Goal: Transaction & Acquisition: Purchase product/service

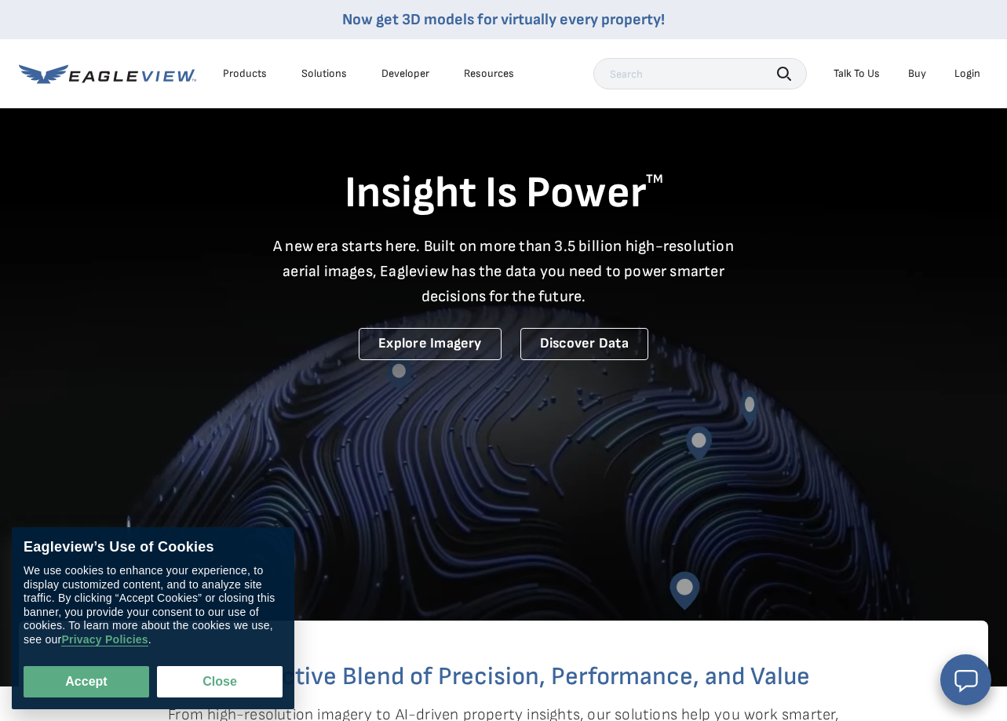
scroll to position [9, 0]
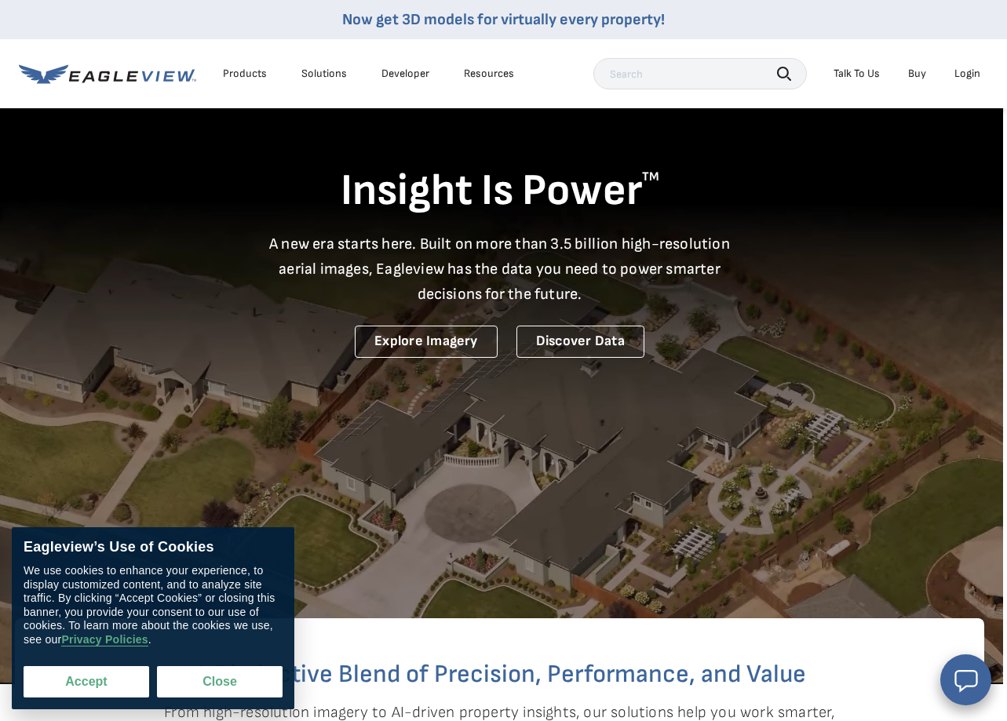
click at [94, 684] on button "Accept" at bounding box center [87, 681] width 126 height 31
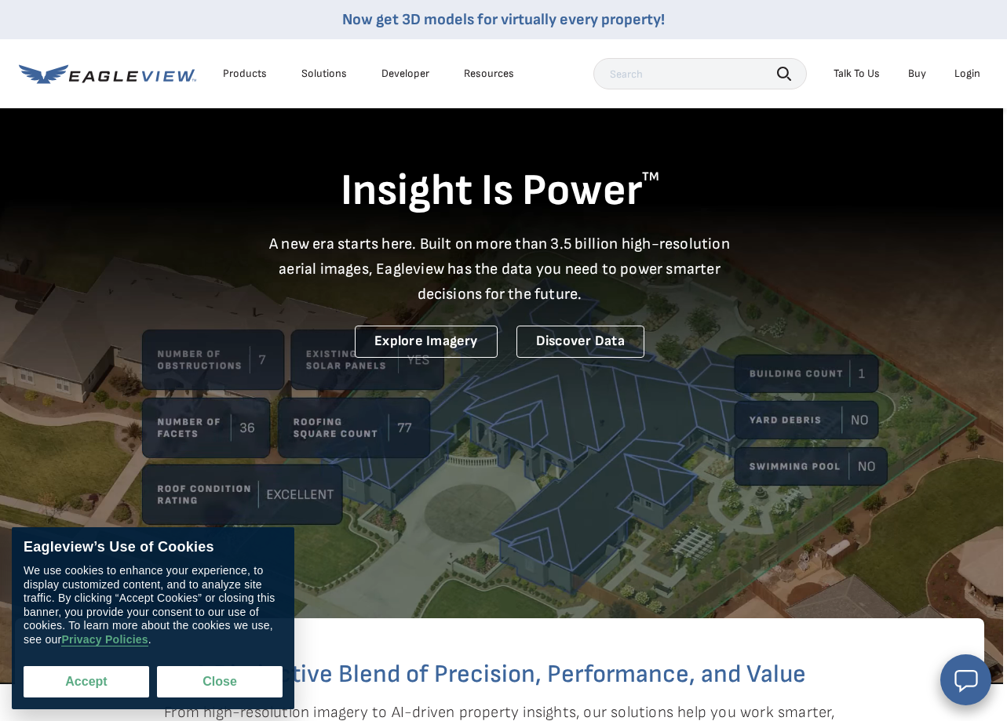
checkbox input "true"
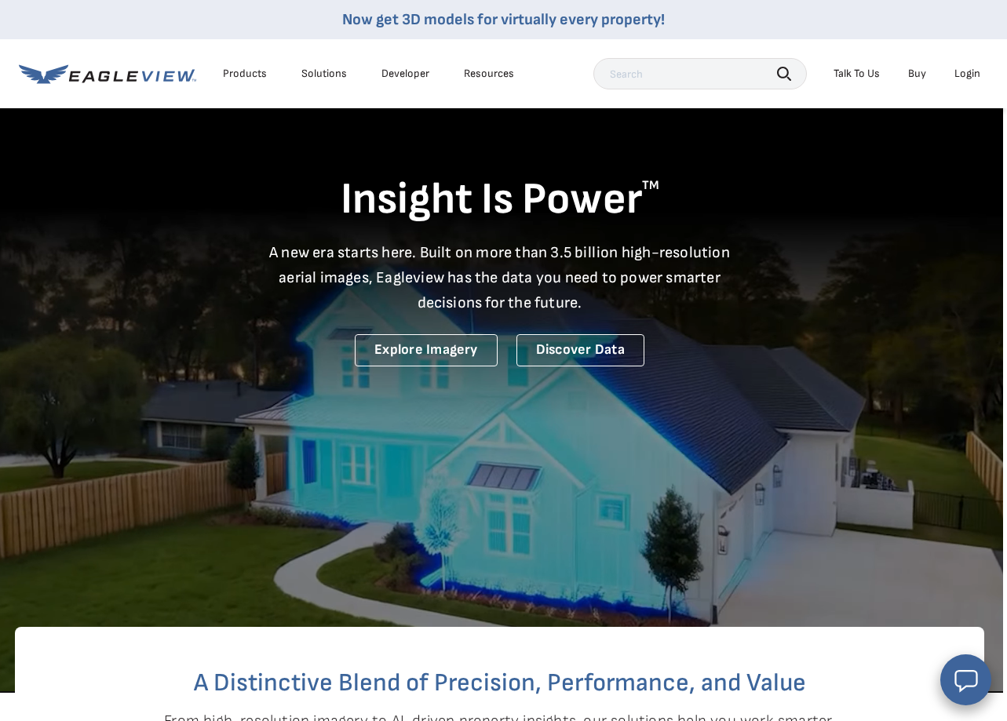
scroll to position [5, 4]
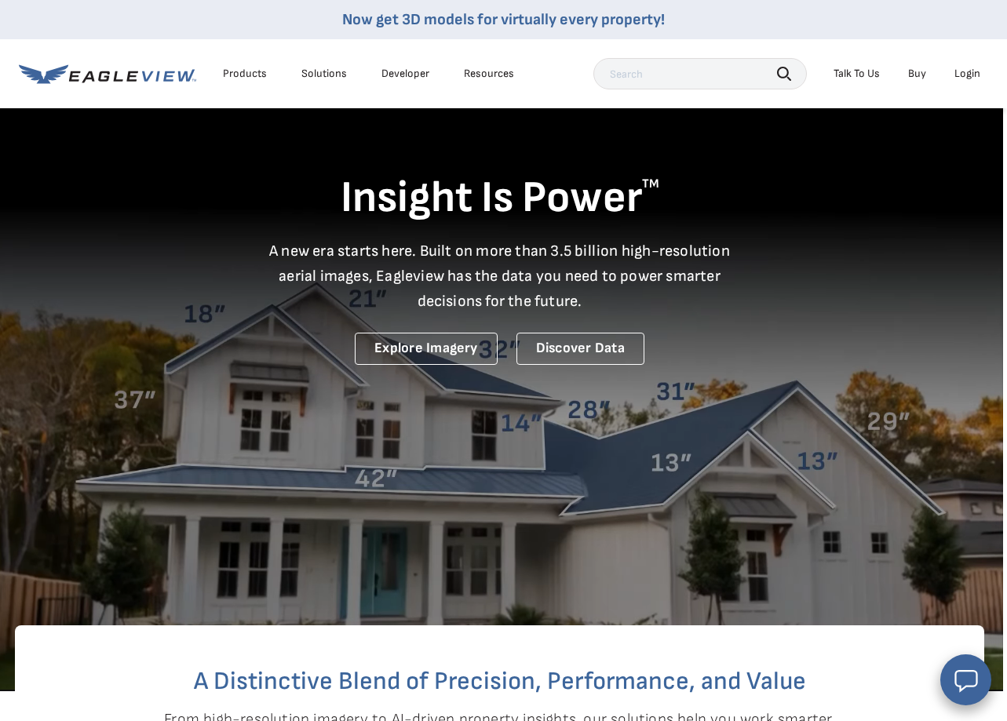
click at [957, 75] on div "Login" at bounding box center [967, 74] width 26 height 14
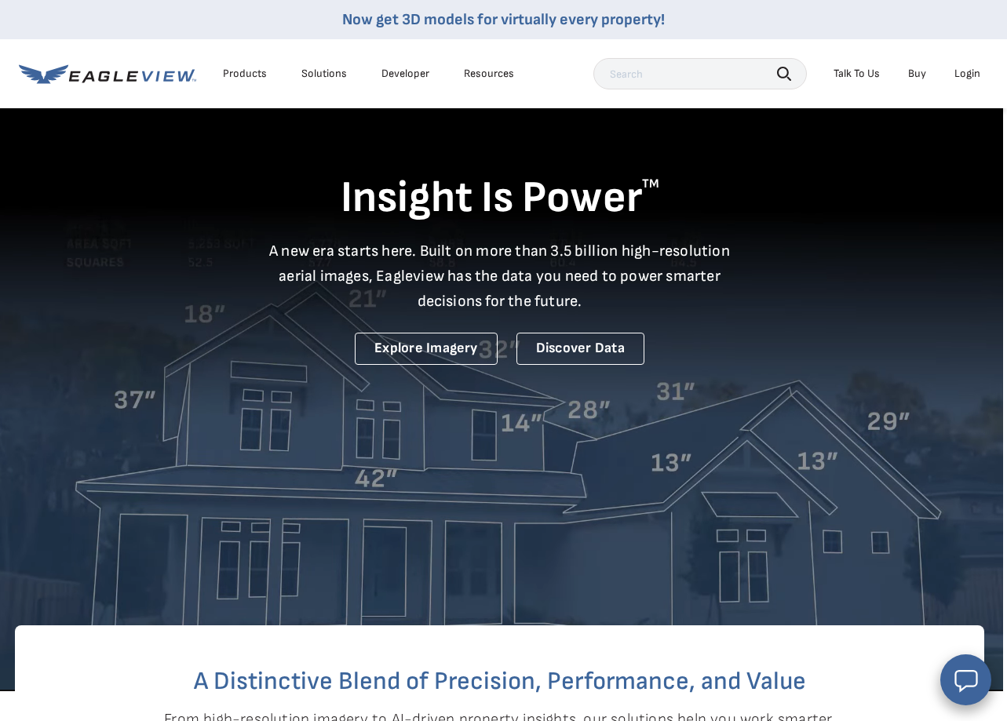
scroll to position [3, 4]
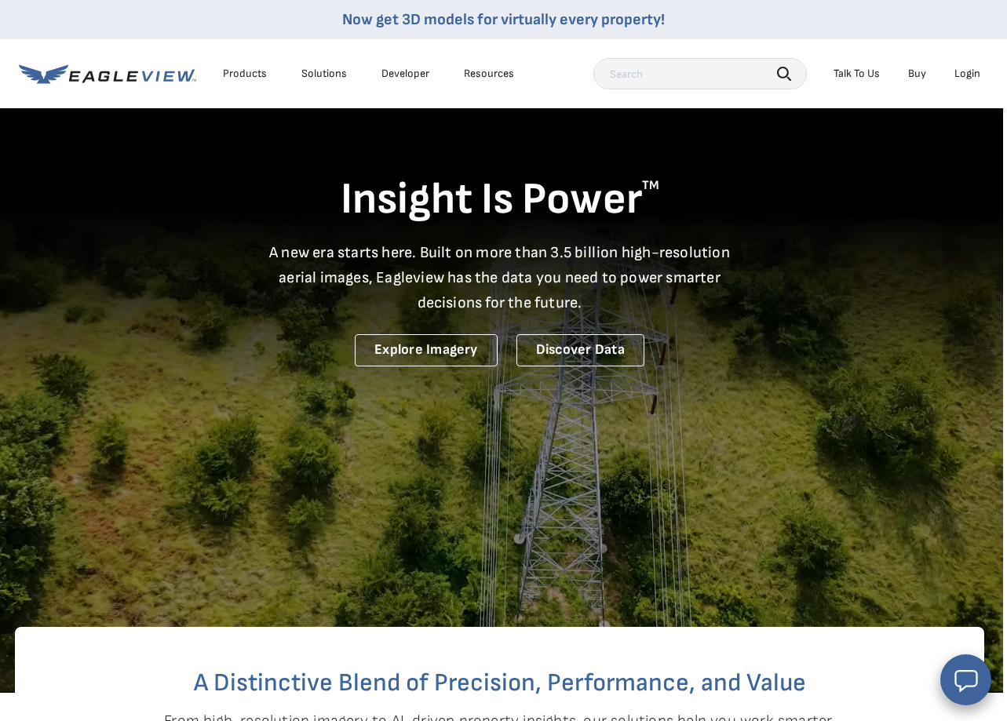
click at [966, 77] on div "Login" at bounding box center [967, 74] width 26 height 14
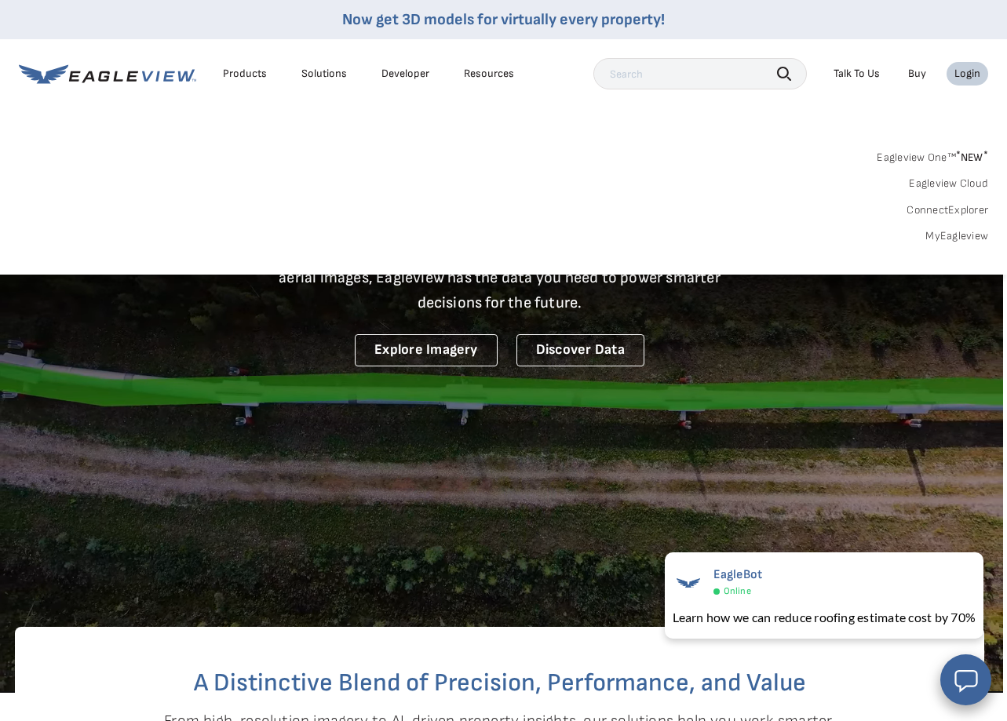
click at [238, 75] on div "Products" at bounding box center [245, 74] width 44 height 14
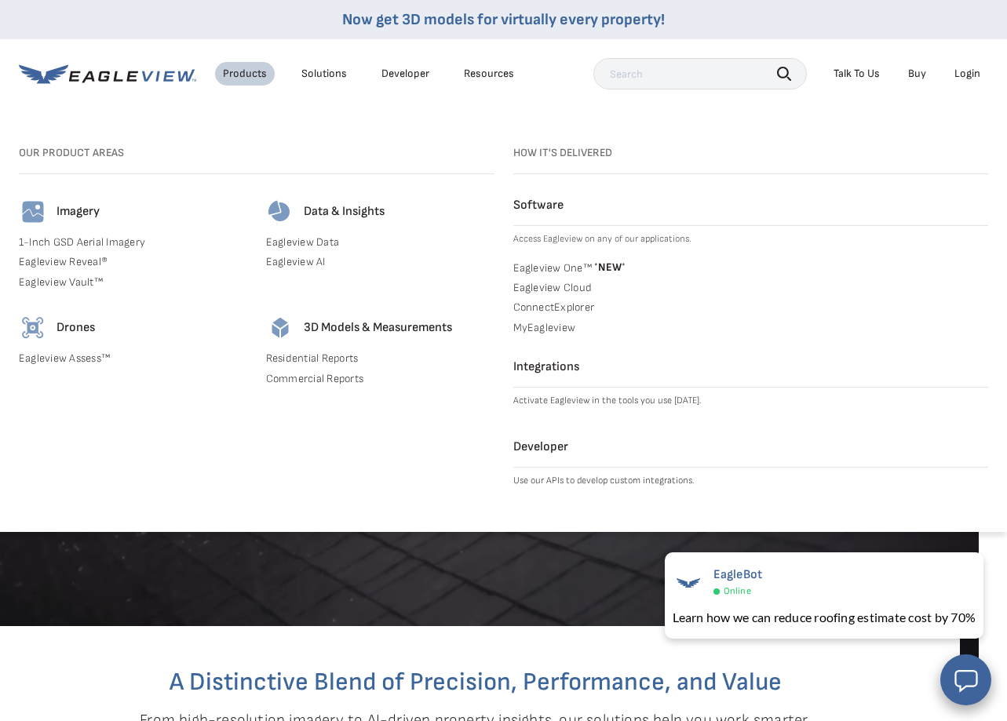
scroll to position [4, 29]
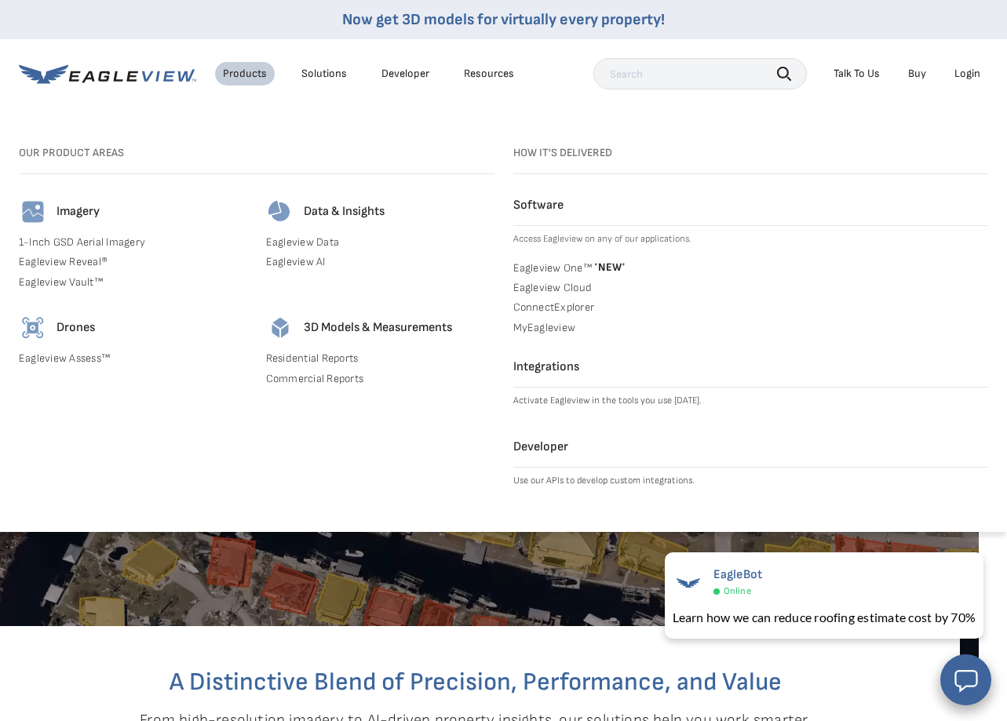
click at [966, 76] on div "Login" at bounding box center [967, 74] width 26 height 14
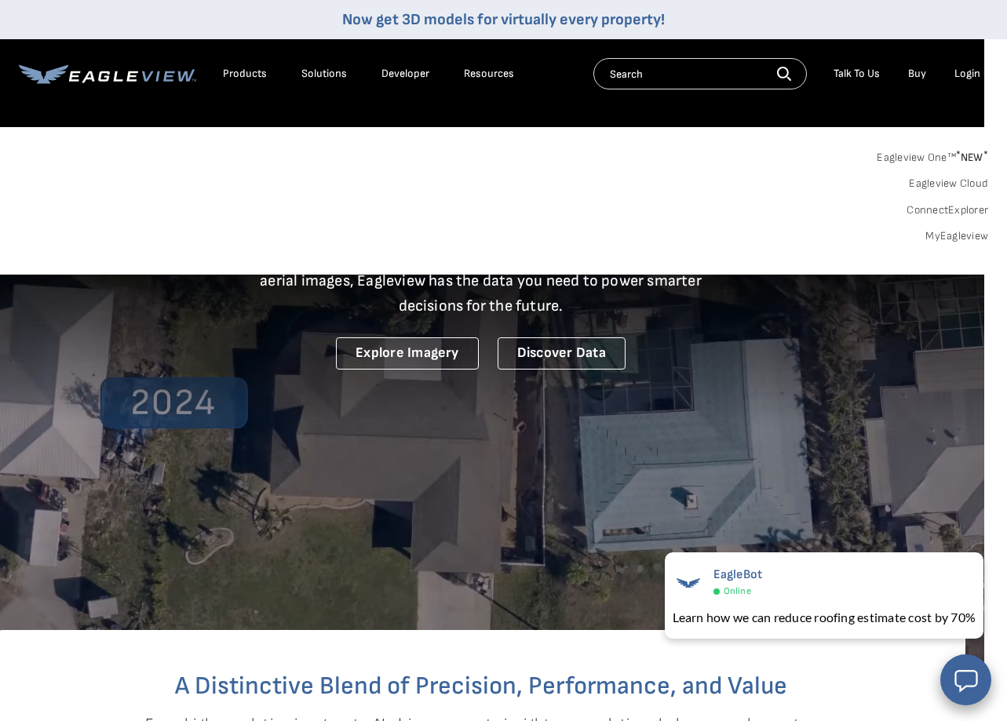
scroll to position [3, 23]
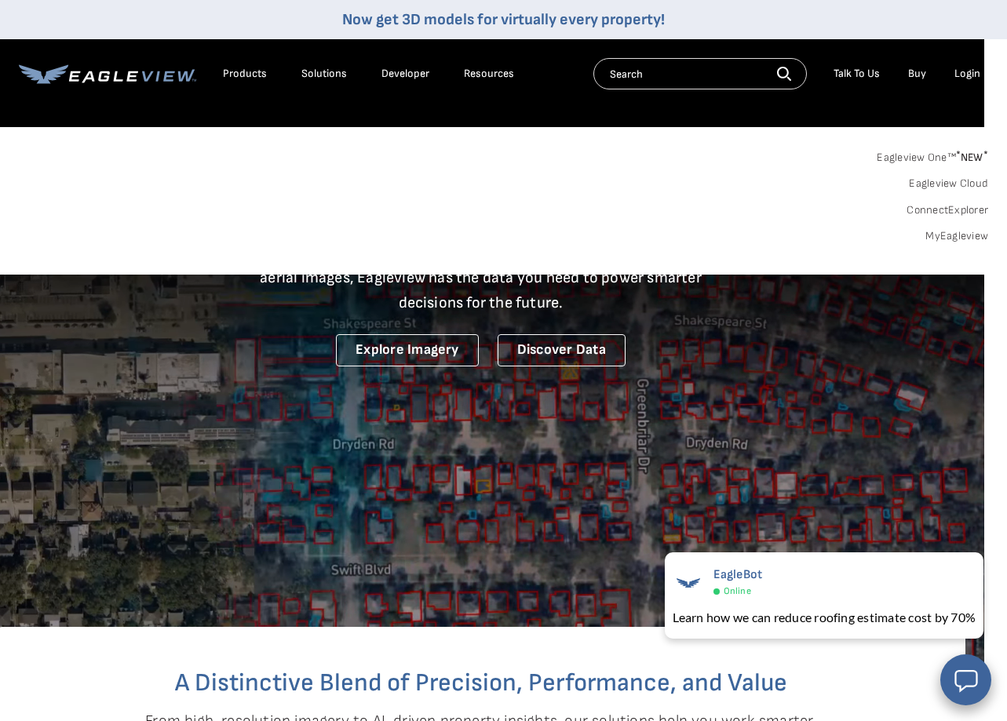
click at [955, 235] on link "MyEagleview" at bounding box center [956, 236] width 63 height 14
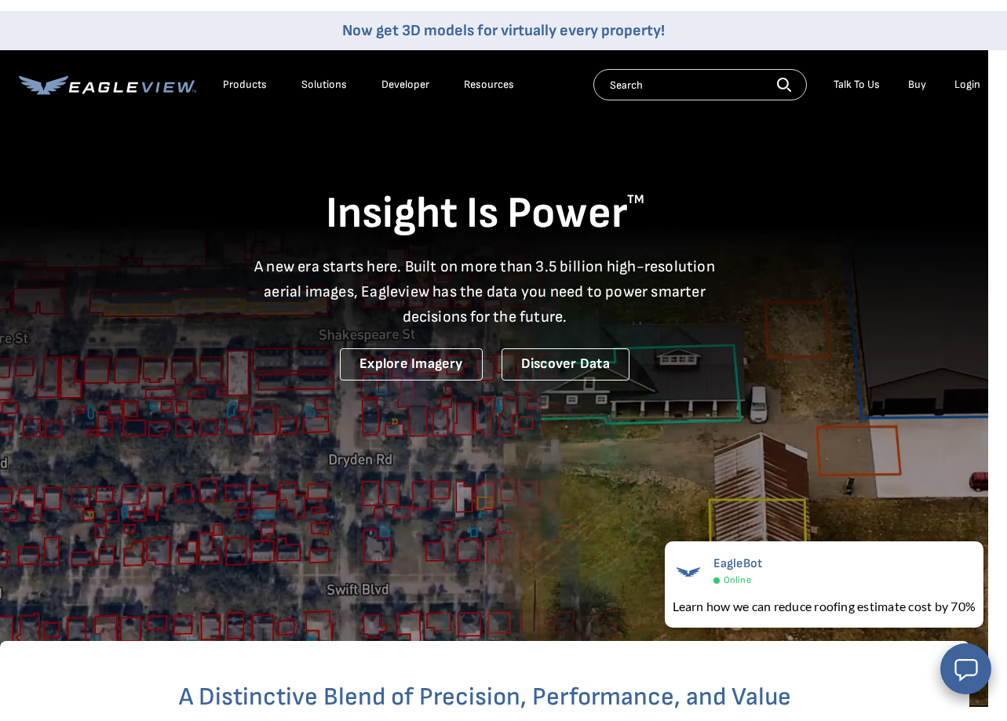
scroll to position [0, 19]
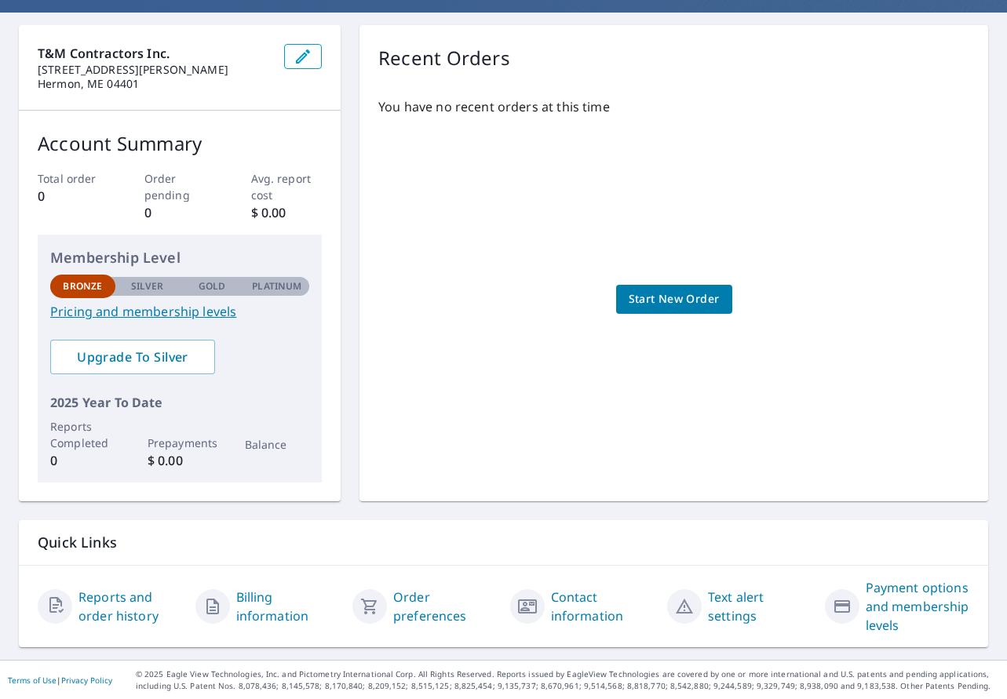
click at [653, 304] on span "Start New Order" at bounding box center [673, 299] width 91 height 20
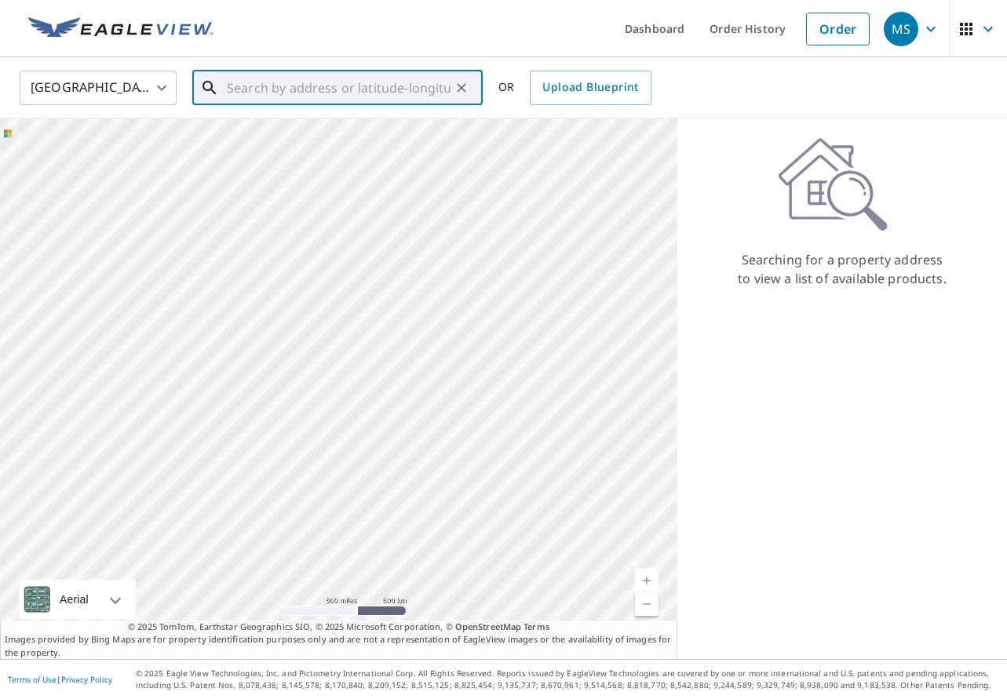
click at [359, 96] on input "text" at bounding box center [339, 88] width 224 height 44
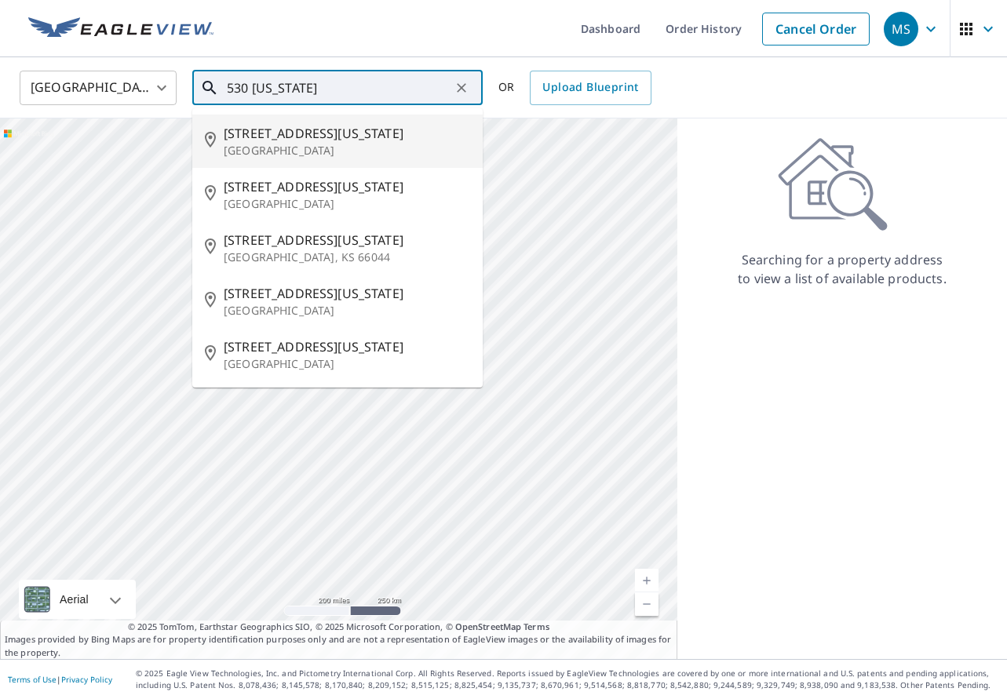
click at [341, 130] on span "530 Maine Ave" at bounding box center [347, 133] width 246 height 19
type input "530 Maine Ave Bangor, ME 04401"
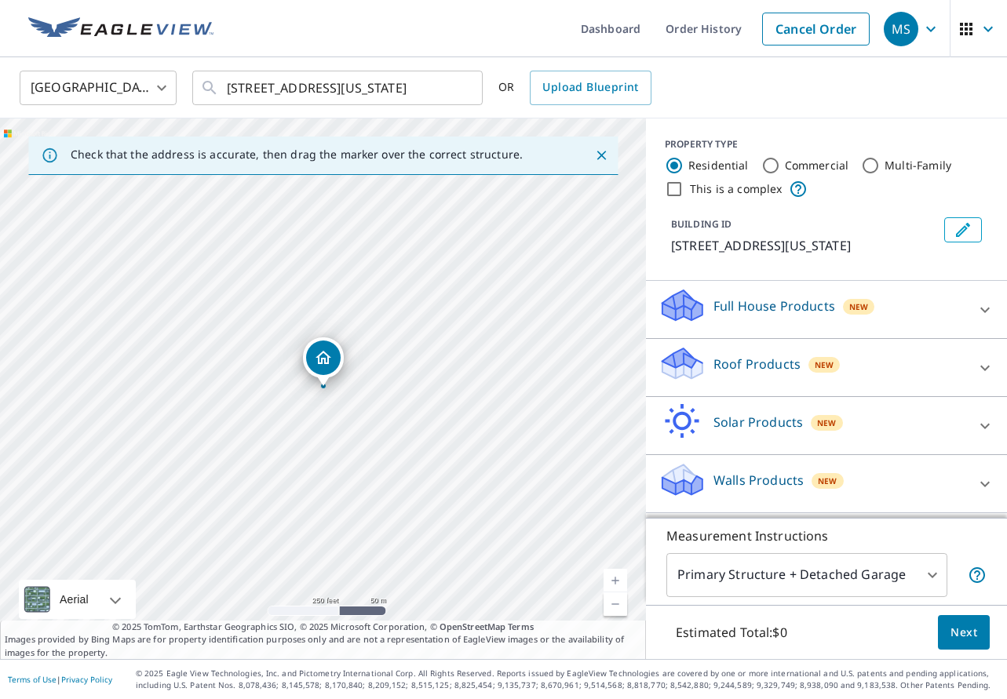
drag, startPoint x: 346, startPoint y: 360, endPoint x: 224, endPoint y: 451, distance: 151.9
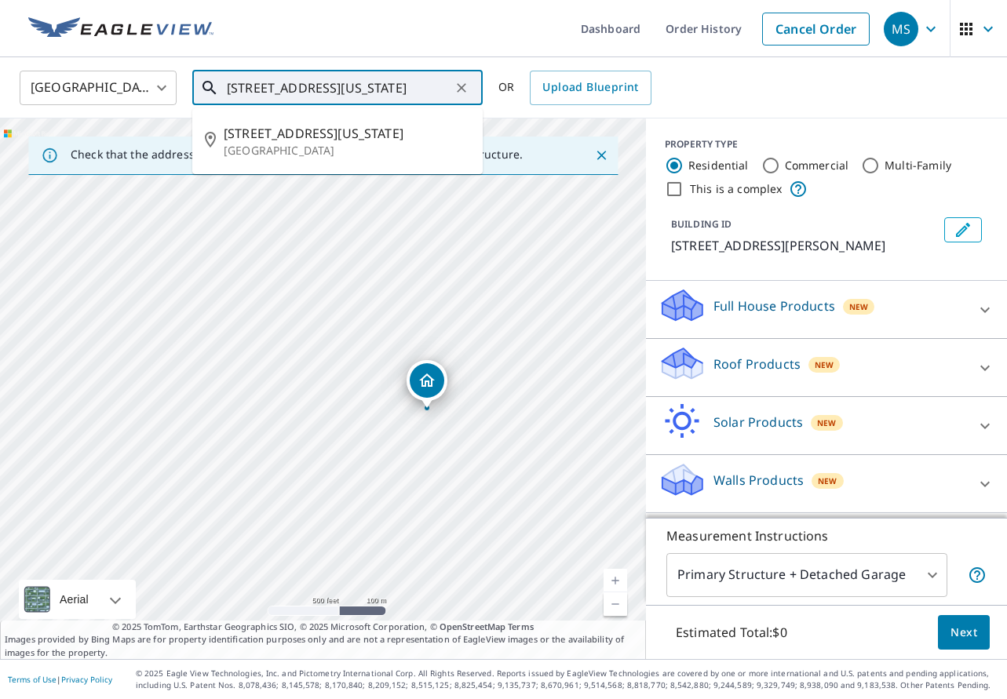
click at [413, 82] on input "530 Maine Ave Bangor, ME 04401" at bounding box center [339, 88] width 224 height 44
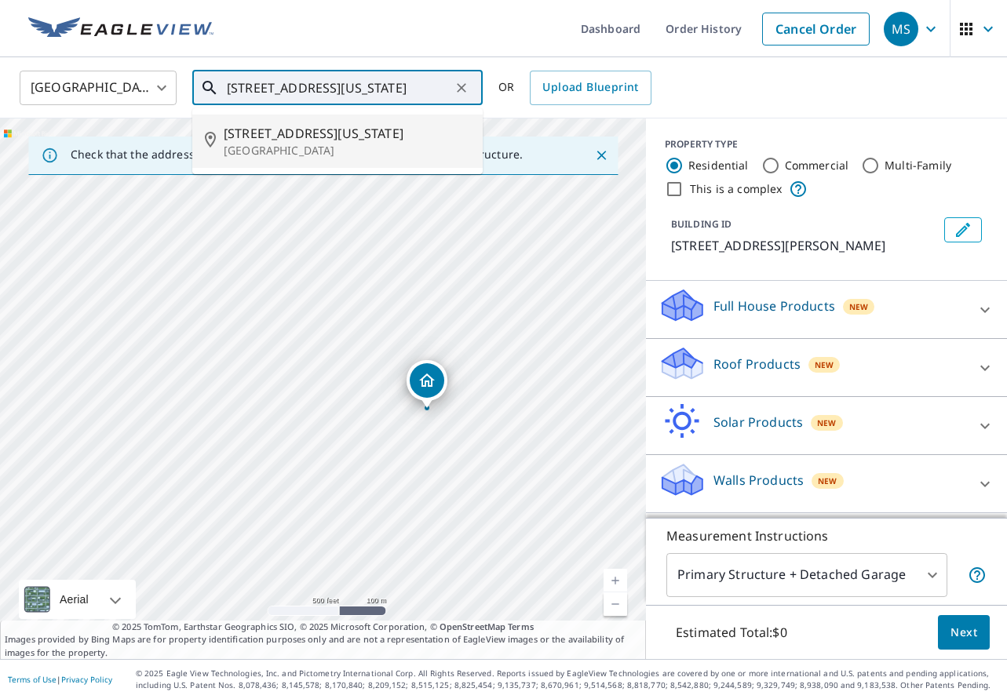
click at [320, 131] on span "530 Maine Ave" at bounding box center [347, 133] width 246 height 19
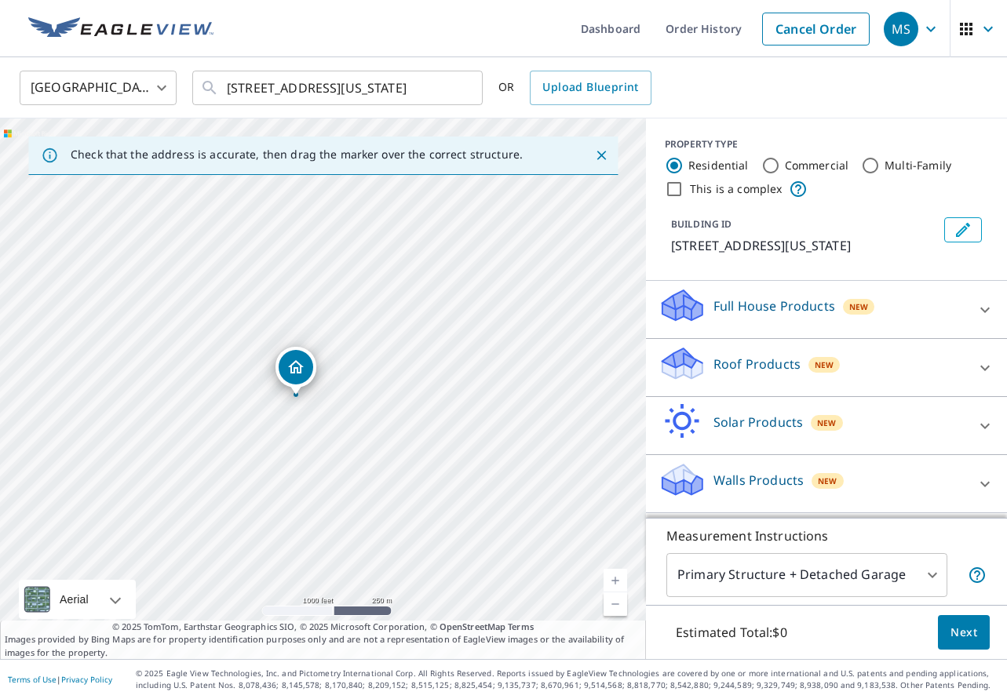
drag, startPoint x: 316, startPoint y: 366, endPoint x: 293, endPoint y: 387, distance: 30.6
drag, startPoint x: 116, startPoint y: 307, endPoint x: 715, endPoint y: 443, distance: 614.7
click at [717, 450] on div "Check that the address is accurate, then drag the marker over the correct struc…" at bounding box center [503, 388] width 1007 height 541
click at [332, 333] on div "530 Maine Ave Bangor, ME 04401" at bounding box center [323, 388] width 646 height 541
drag, startPoint x: 73, startPoint y: 260, endPoint x: 409, endPoint y: 664, distance: 524.7
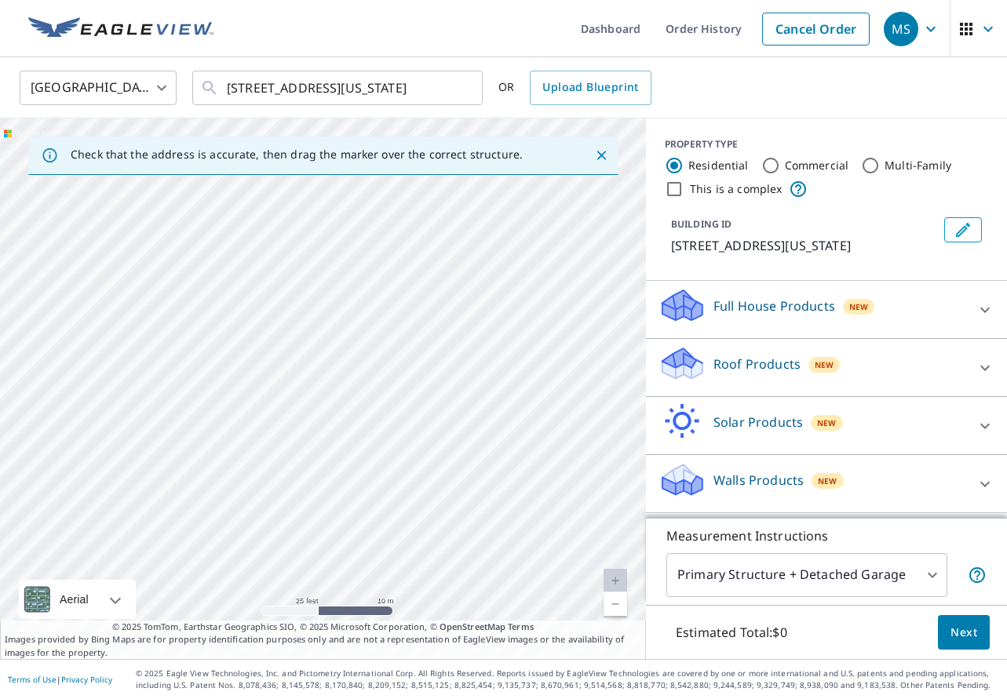
click at [408, 664] on div "Dashboard Order History Cancel Order MS United States US ​ 530 Maine Ave Bangor…" at bounding box center [503, 349] width 1007 height 699
click at [151, 479] on div "530 Maine Ave Bangor, ME 04401" at bounding box center [323, 388] width 646 height 541
drag, startPoint x: 379, startPoint y: 585, endPoint x: 365, endPoint y: 531, distance: 55.9
click at [766, 163] on input "Commercial" at bounding box center [770, 165] width 19 height 19
radio input "true"
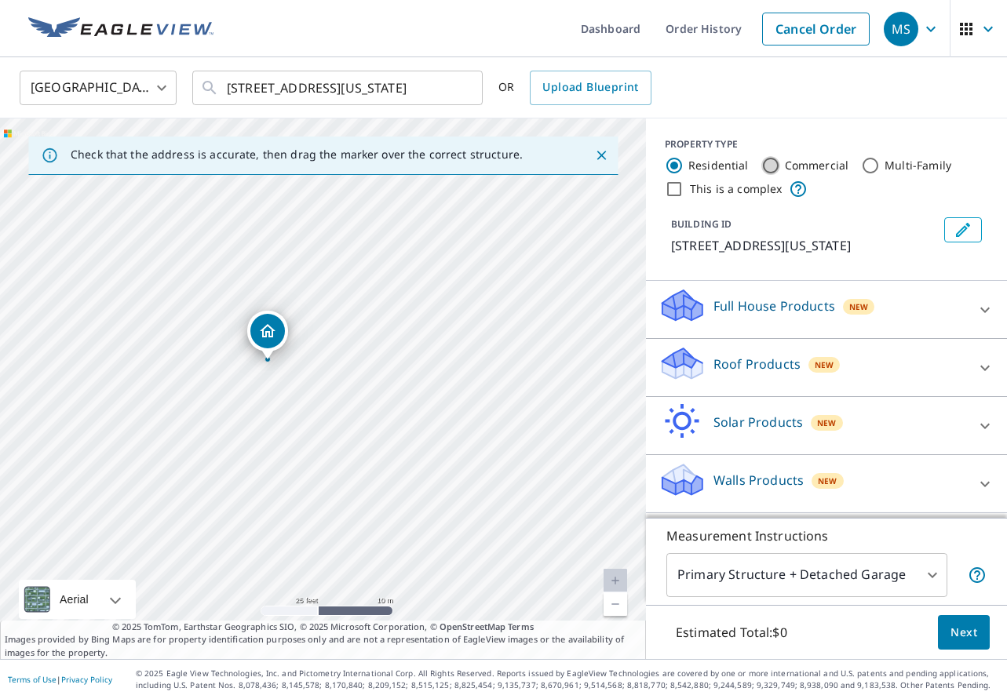
type input "4"
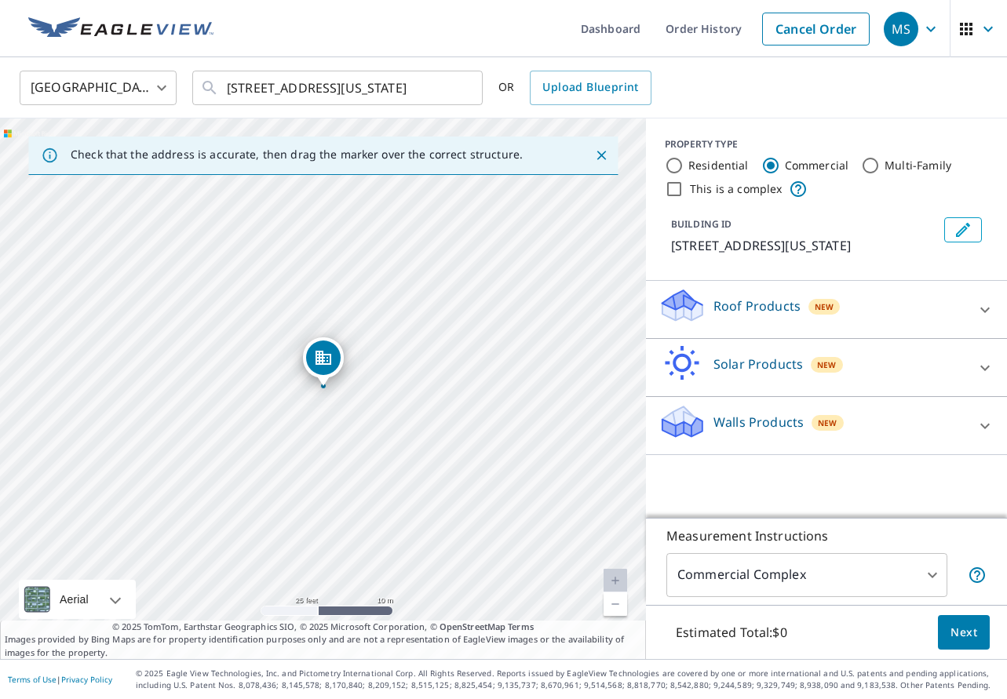
click at [766, 311] on p "Roof Products" at bounding box center [756, 306] width 87 height 19
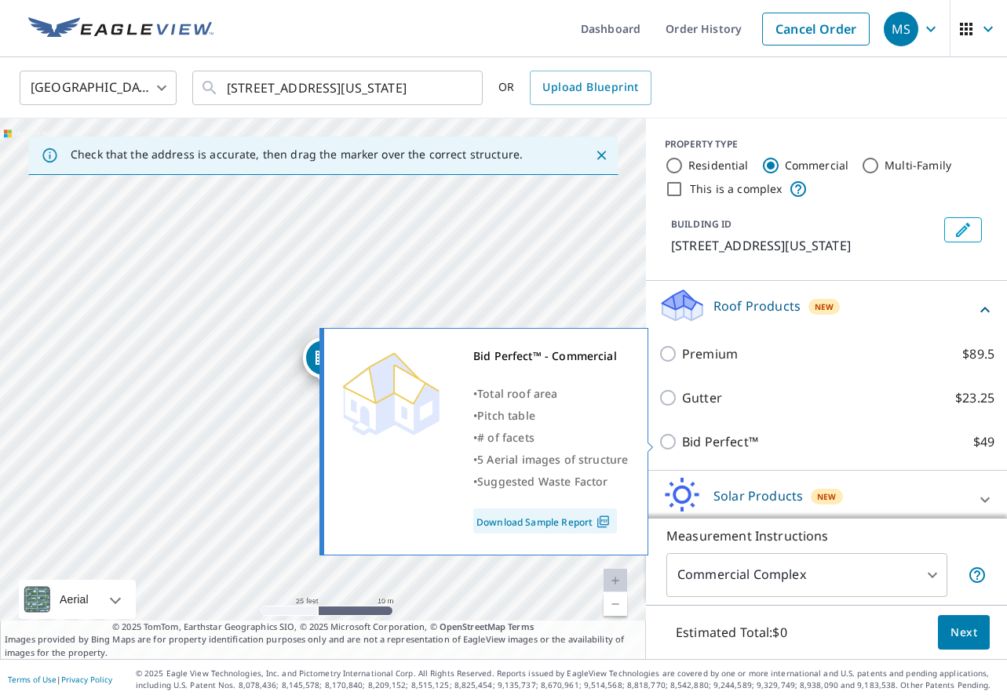
scroll to position [0, 1]
click at [672, 443] on input "Bid Perfect™ $49" at bounding box center [670, 441] width 24 height 19
checkbox input "true"
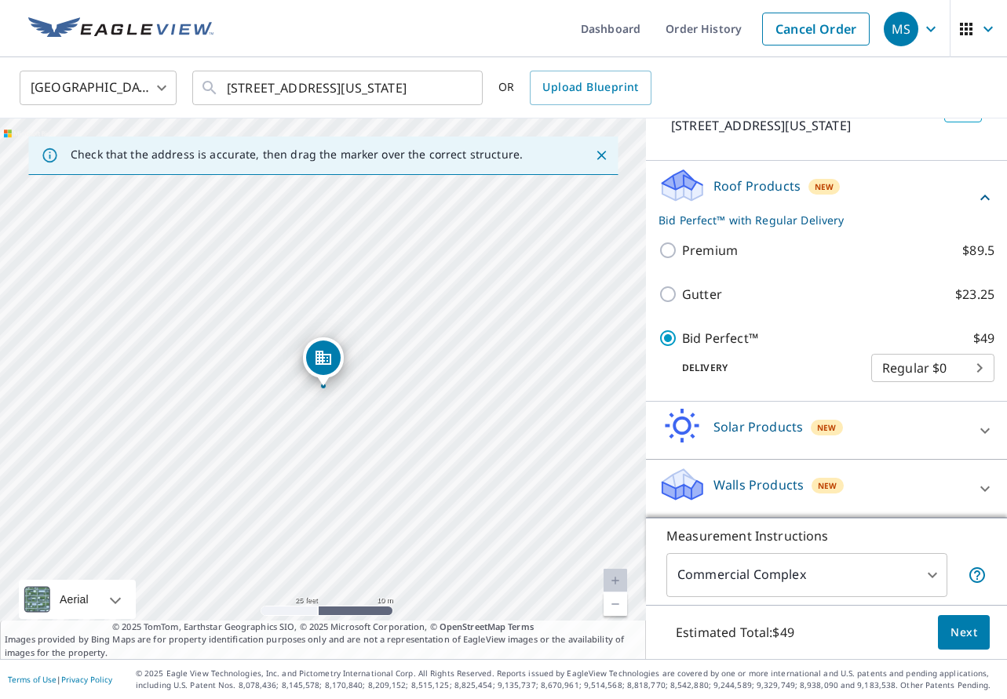
scroll to position [1, 0]
click at [983, 365] on body "MS MS Dashboard Order History Cancel Order MS United States US ​ 530 Maine Ave …" at bounding box center [503, 349] width 1007 height 699
click at [970, 368] on li "Regular $0" at bounding box center [932, 368] width 123 height 28
click at [946, 629] on button "Next" at bounding box center [963, 632] width 52 height 35
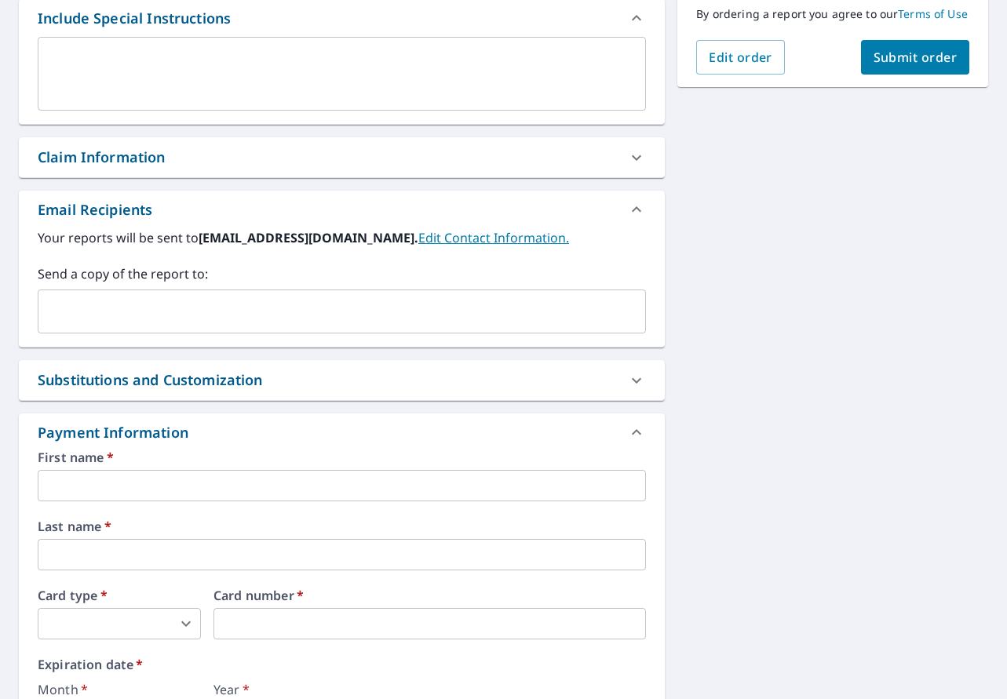
scroll to position [462, 0]
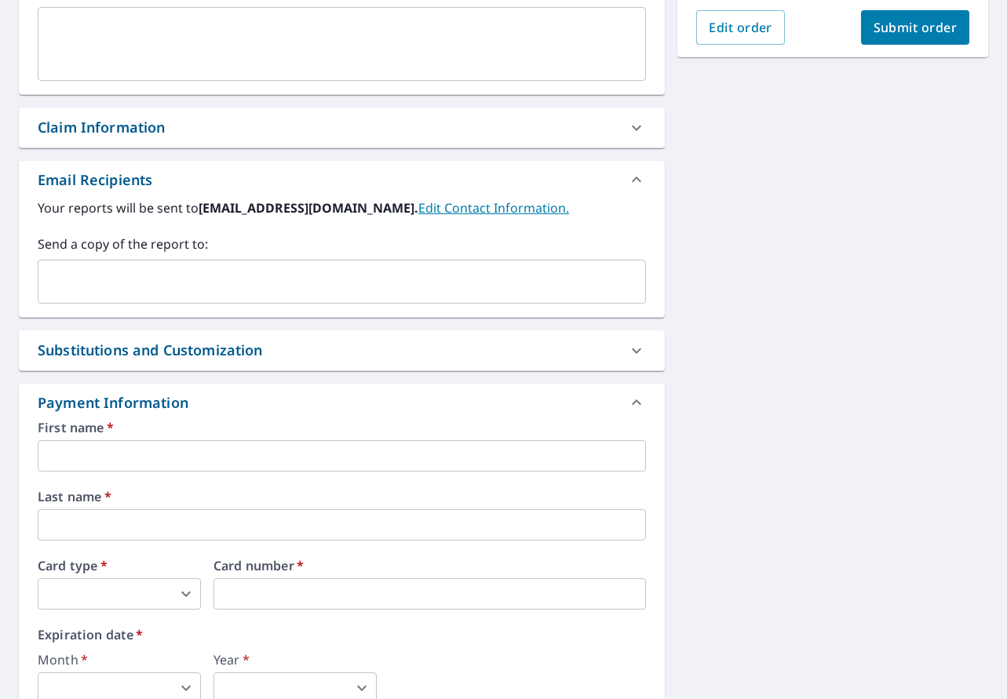
click at [181, 451] on input "text" at bounding box center [342, 455] width 608 height 31
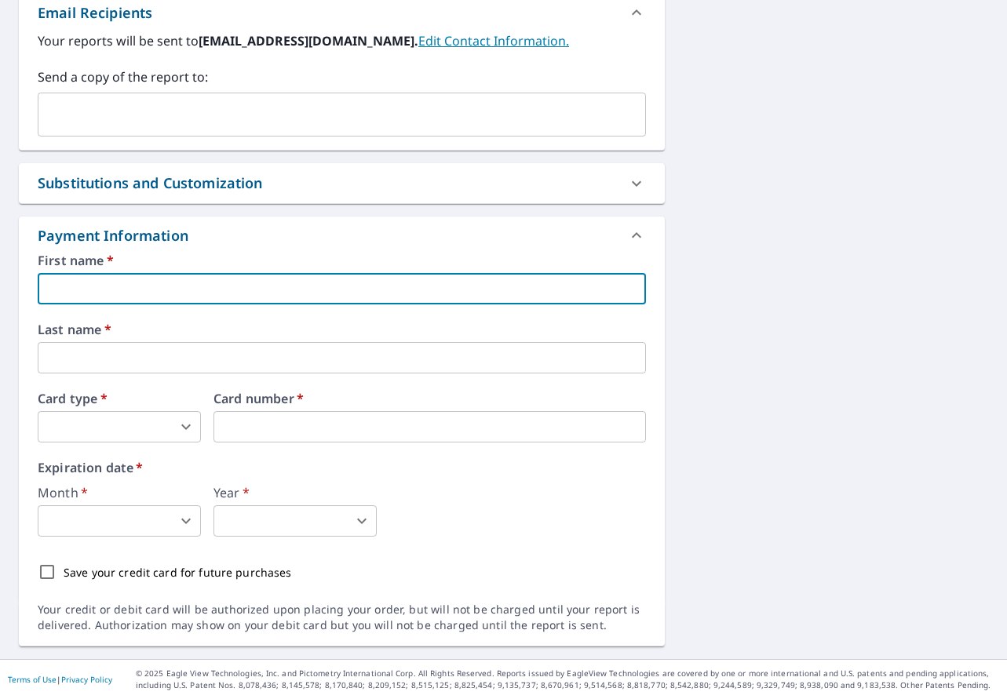
scroll to position [629, 0]
type input "Matthew"
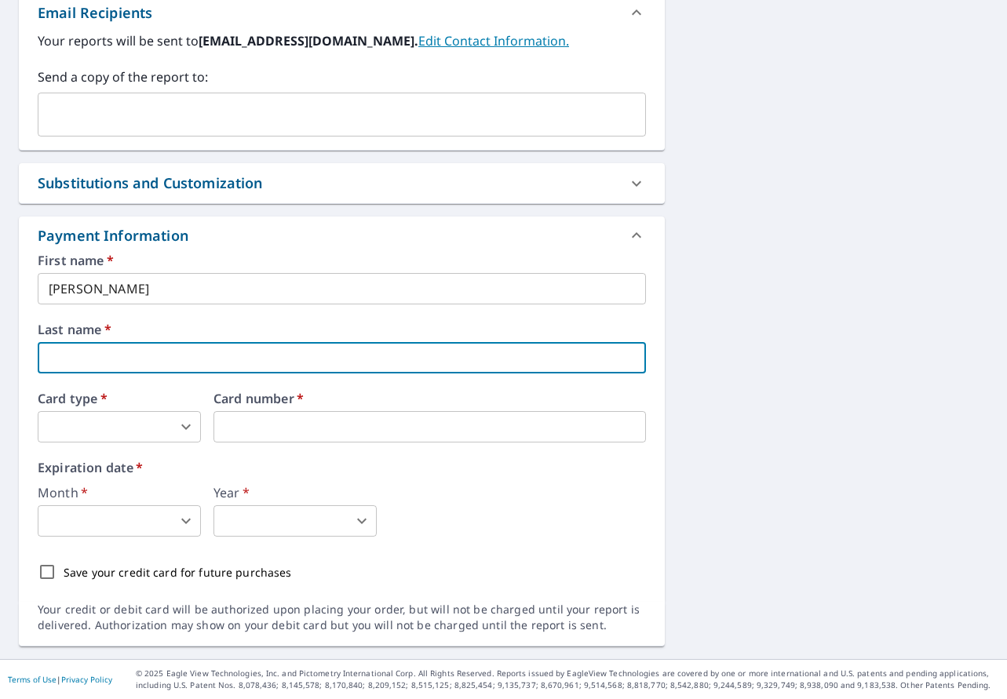
type input "S"
type input "Demmons"
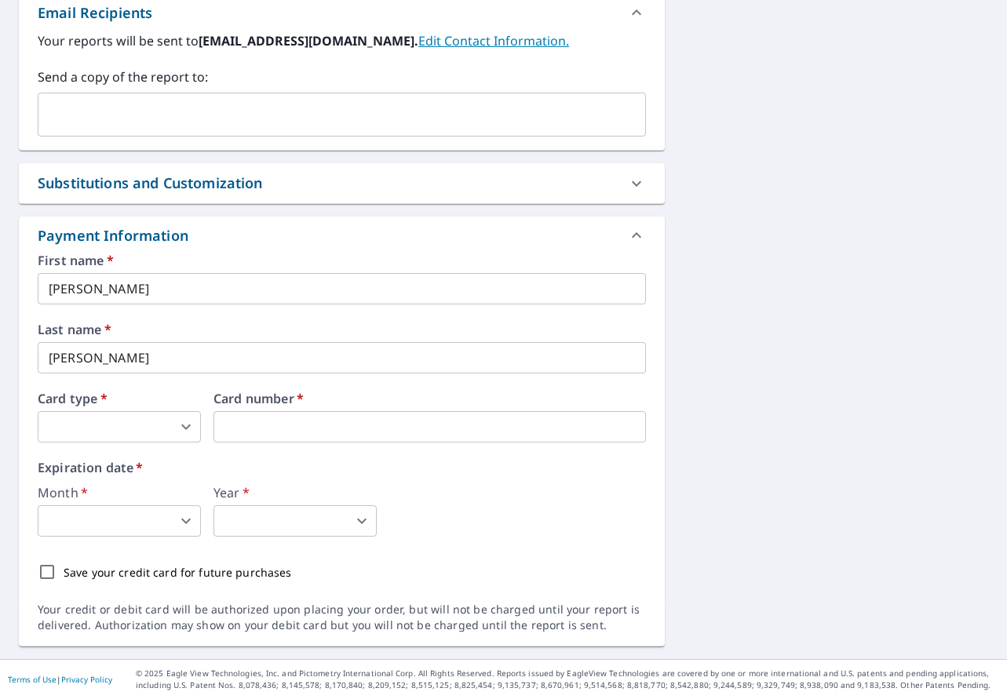
drag, startPoint x: 177, startPoint y: 391, endPoint x: 166, endPoint y: 396, distance: 13.0
click at [177, 391] on div "First name   * Matthew ​ Last name   * Demmons ​ Card type   * ​ 0 ​ Card numbe…" at bounding box center [342, 421] width 608 height 334
click at [116, 431] on body "MS MS Dashboard Order History Cancel Order MS Dashboard / Finalize Order Finali…" at bounding box center [503, 349] width 1007 height 699
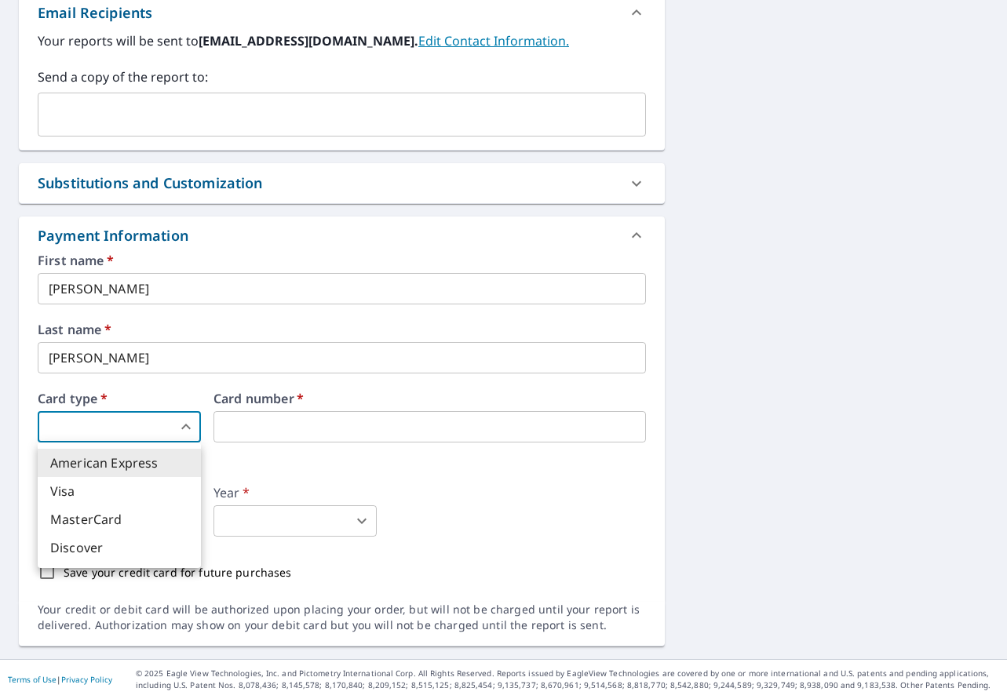
click at [111, 511] on li "MasterCard" at bounding box center [119, 519] width 163 height 28
type input "3"
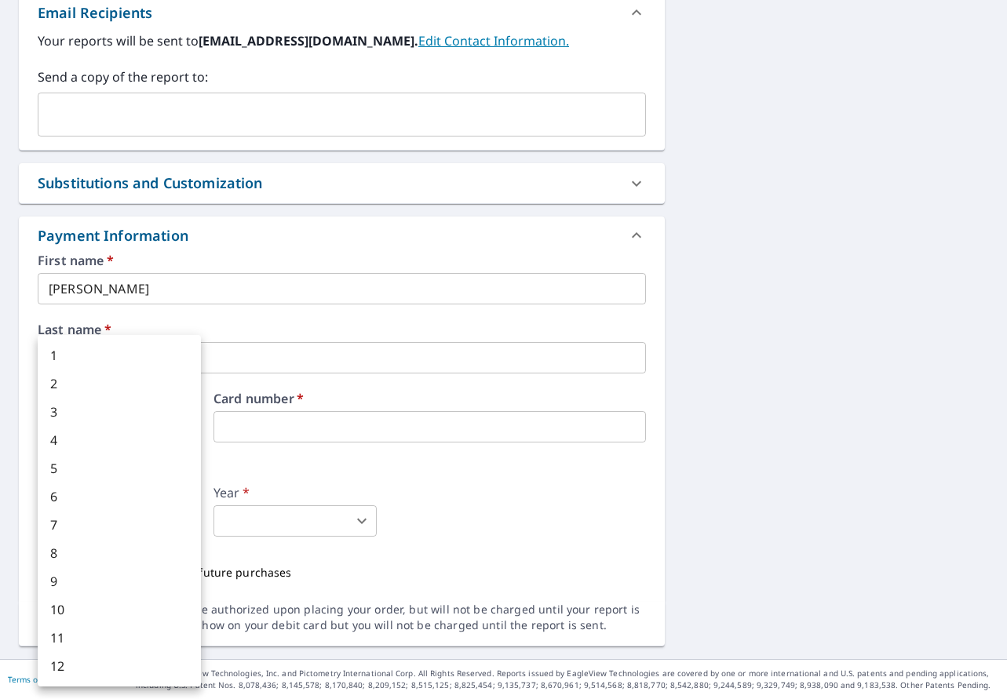
click at [136, 508] on body "MS MS Dashboard Order History Cancel Order MS Dashboard / Finalize Order Finali…" at bounding box center [503, 349] width 1007 height 699
drag, startPoint x: 109, startPoint y: 357, endPoint x: 222, endPoint y: 474, distance: 162.6
click at [109, 359] on li "1" at bounding box center [119, 355] width 163 height 28
type input "1"
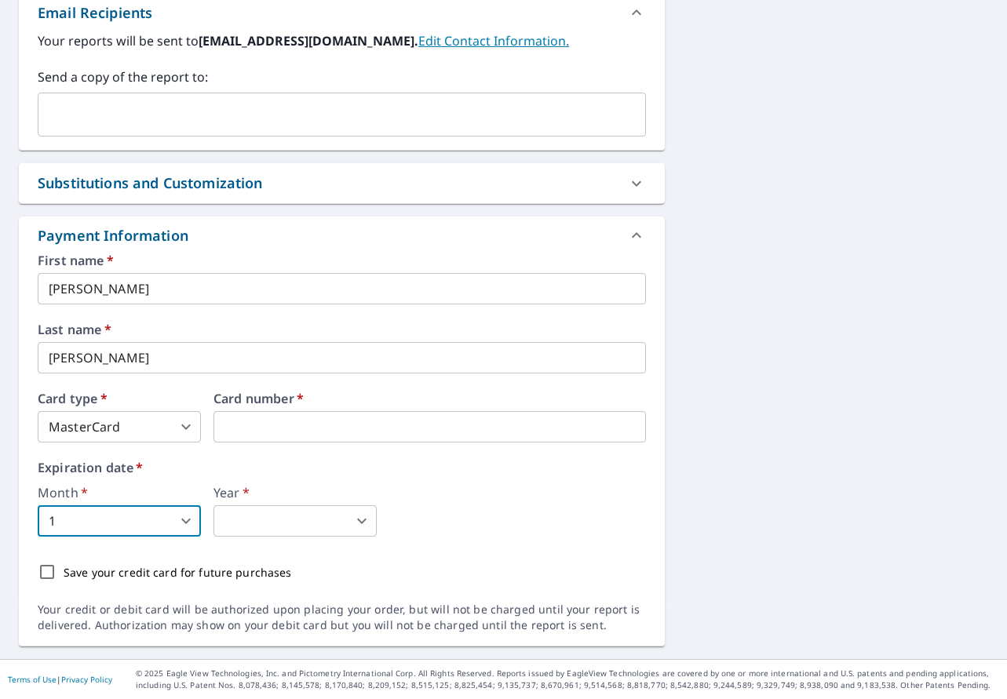
click at [349, 523] on body "MS MS Dashboard Order History Cancel Order MS Dashboard / Finalize Order Finali…" at bounding box center [503, 349] width 1007 height 699
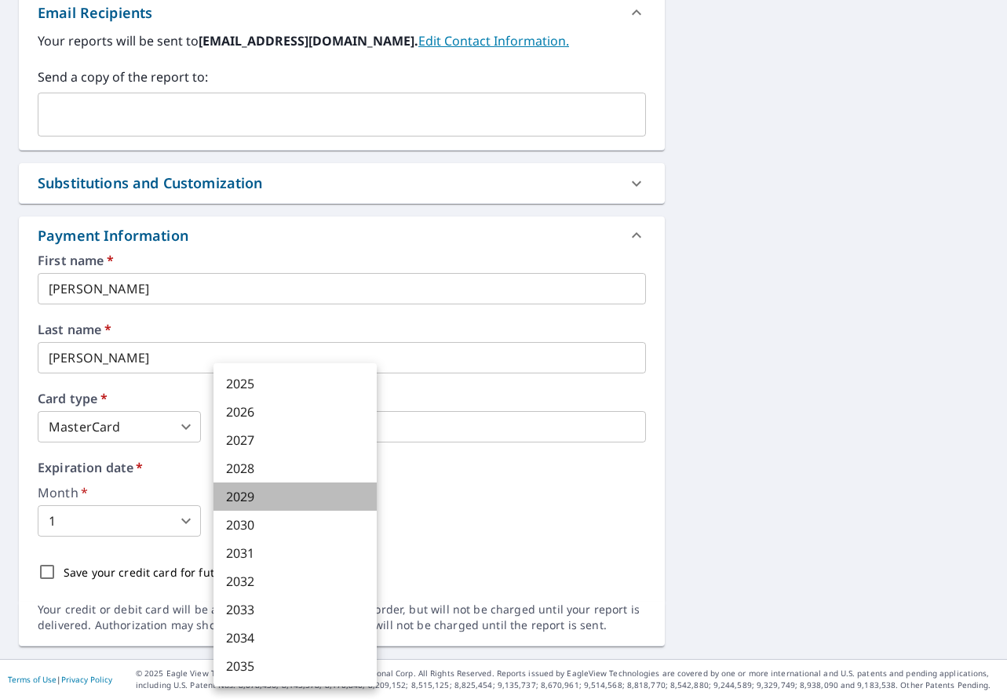
click at [254, 498] on li "2029" at bounding box center [294, 496] width 163 height 28
type input "2029"
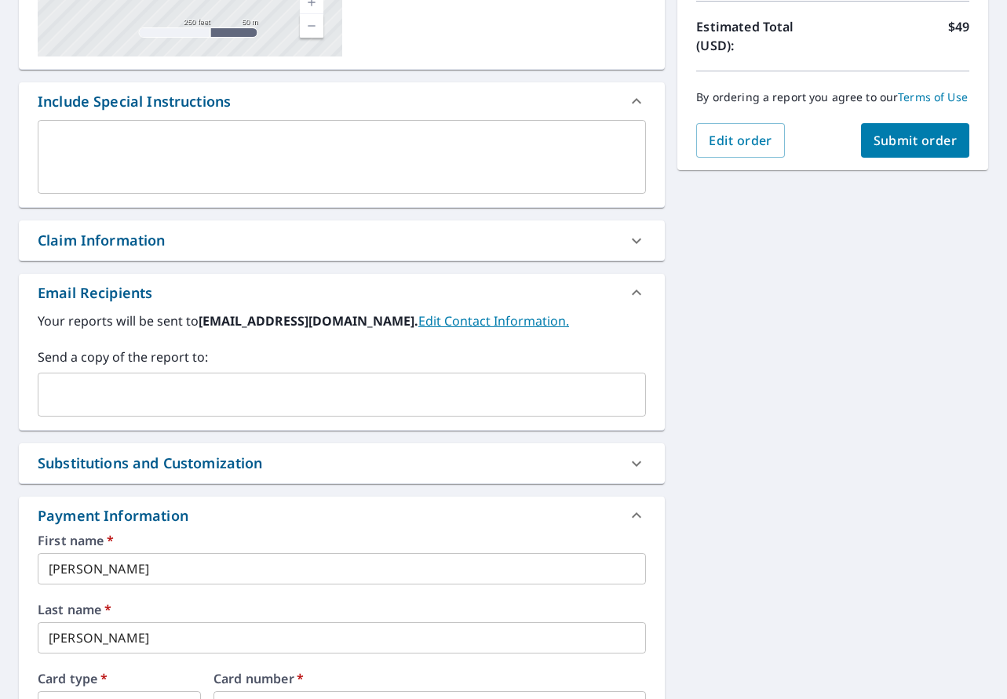
scroll to position [364, 0]
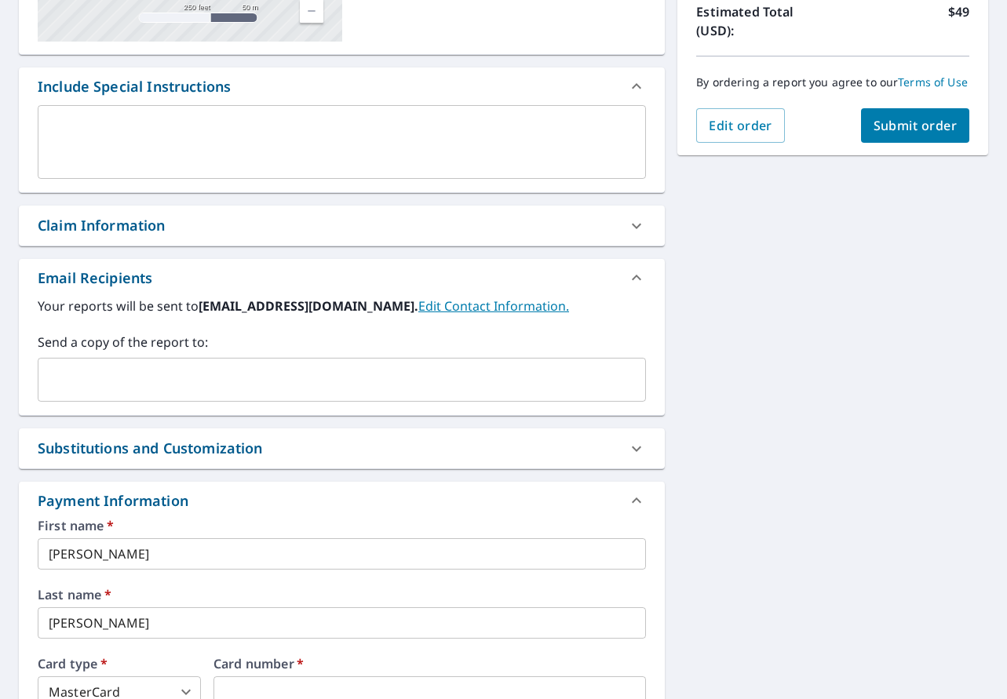
click at [914, 129] on span "Submit order" at bounding box center [915, 125] width 84 height 17
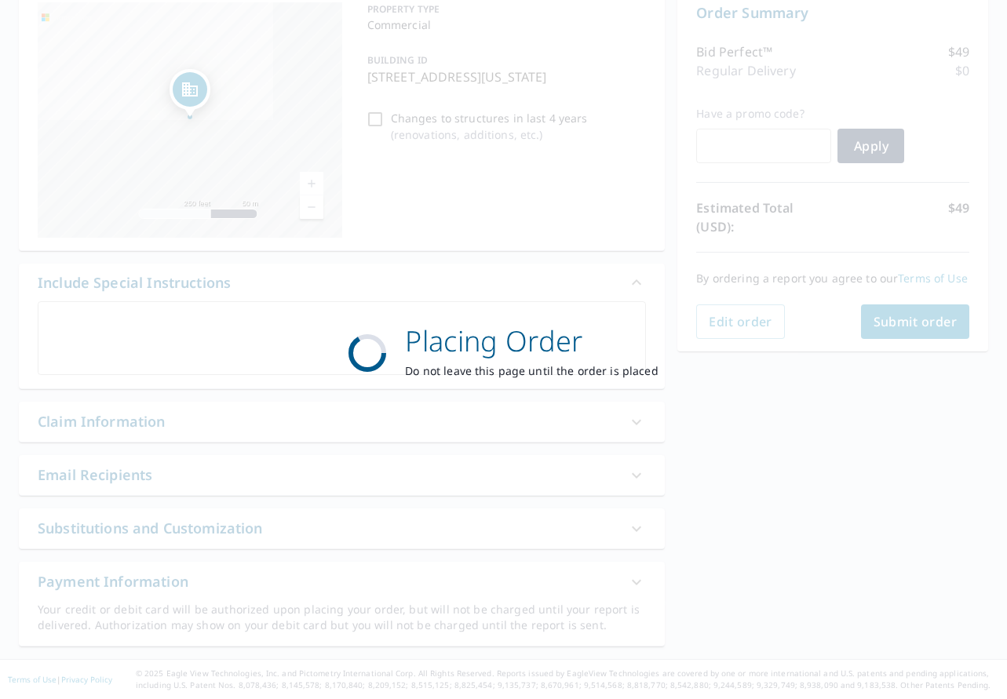
scroll to position [168, 0]
